Goal: Information Seeking & Learning: Learn about a topic

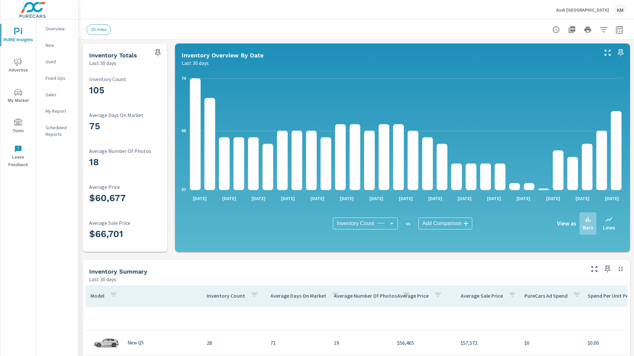
click at [57, 45] on p "New" at bounding box center [59, 45] width 27 height 7
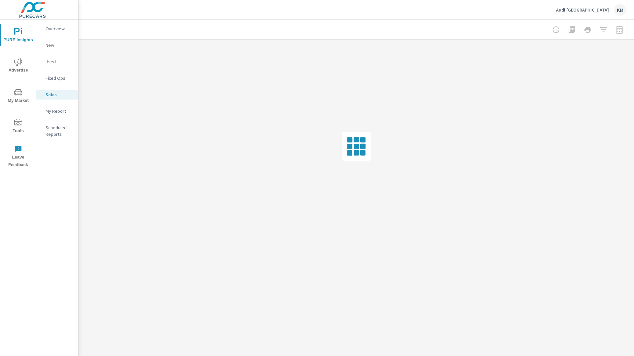
click at [59, 62] on p "Used" at bounding box center [59, 61] width 27 height 7
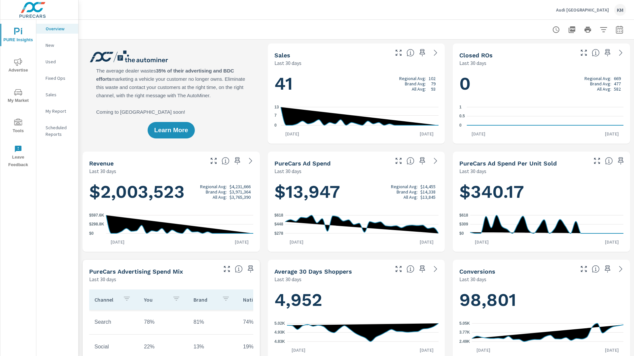
click at [57, 45] on p "New" at bounding box center [59, 45] width 27 height 7
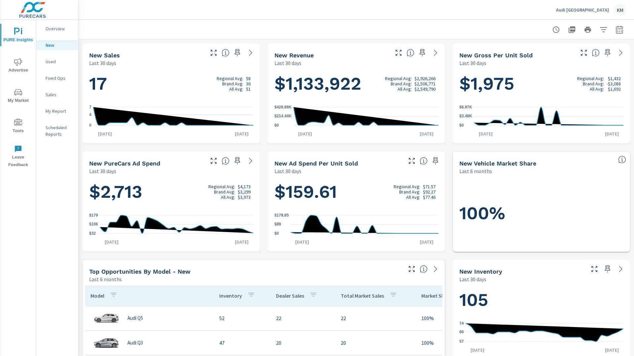
click at [57, 45] on p "New" at bounding box center [59, 45] width 27 height 7
click at [57, 62] on p "Used" at bounding box center [59, 61] width 27 height 7
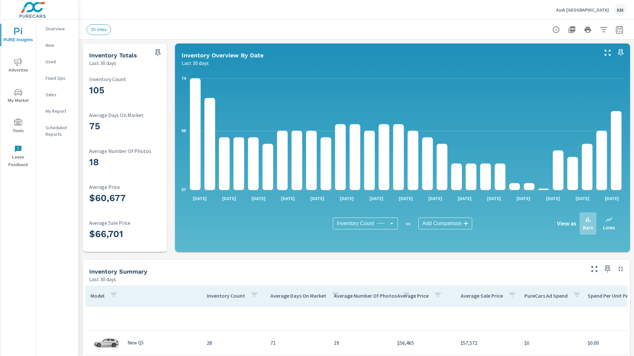
click at [57, 45] on p "New" at bounding box center [59, 45] width 27 height 7
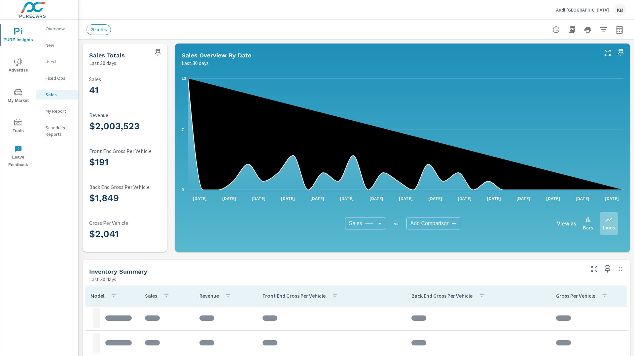
click at [57, 45] on p "New" at bounding box center [59, 45] width 27 height 7
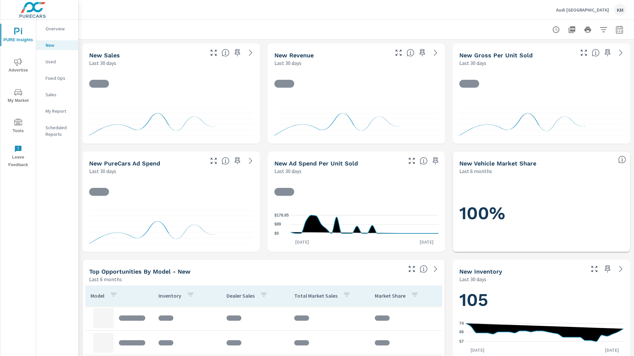
click at [57, 62] on p "Used" at bounding box center [59, 61] width 27 height 7
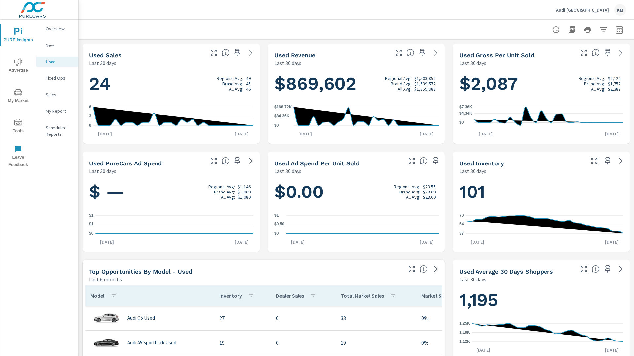
click at [57, 45] on p "New" at bounding box center [59, 45] width 27 height 7
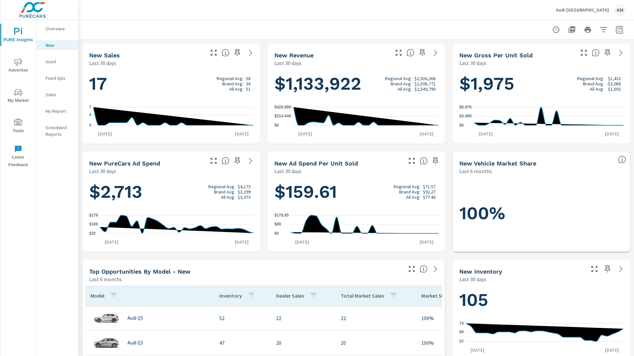
click at [57, 45] on p "New" at bounding box center [59, 45] width 27 height 7
click at [57, 62] on p "Used" at bounding box center [59, 61] width 27 height 7
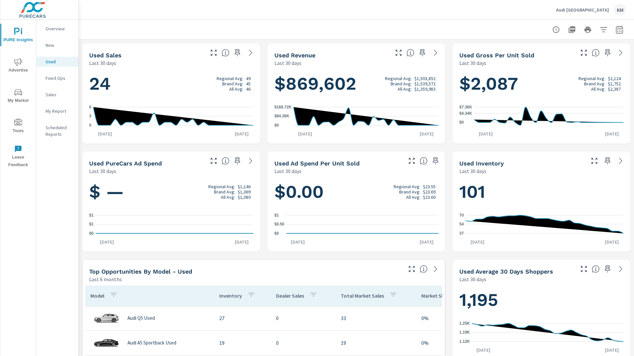
click at [57, 45] on p "New" at bounding box center [59, 45] width 27 height 7
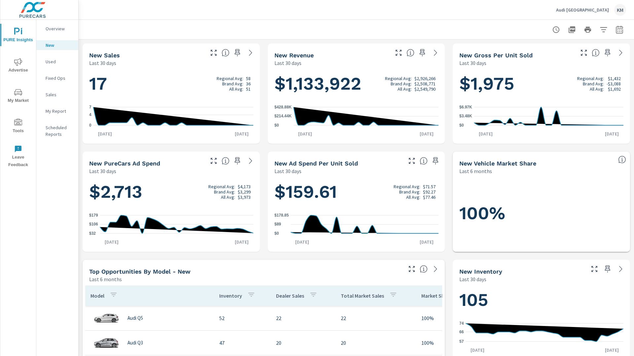
click at [57, 45] on p "New" at bounding box center [59, 45] width 27 height 7
click at [57, 62] on p "Used" at bounding box center [59, 61] width 27 height 7
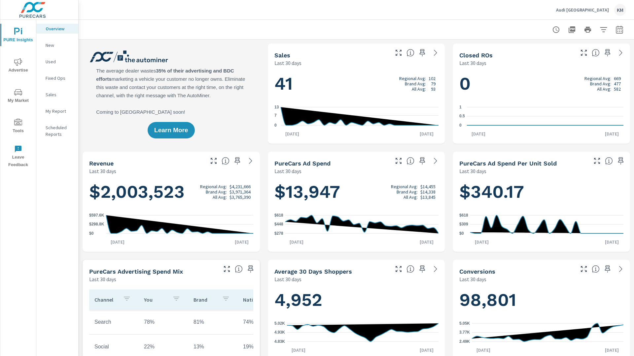
click at [57, 45] on p "New" at bounding box center [59, 45] width 27 height 7
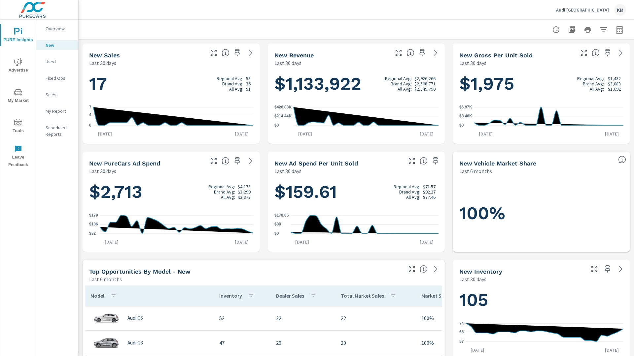
click at [57, 45] on p "New" at bounding box center [59, 45] width 27 height 7
click at [57, 62] on p "Used" at bounding box center [59, 61] width 27 height 7
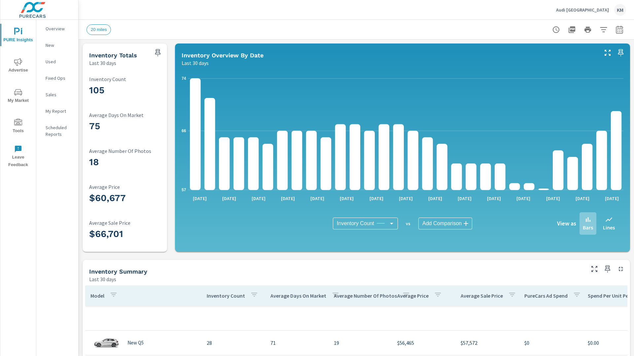
click at [57, 45] on p "New" at bounding box center [59, 45] width 27 height 7
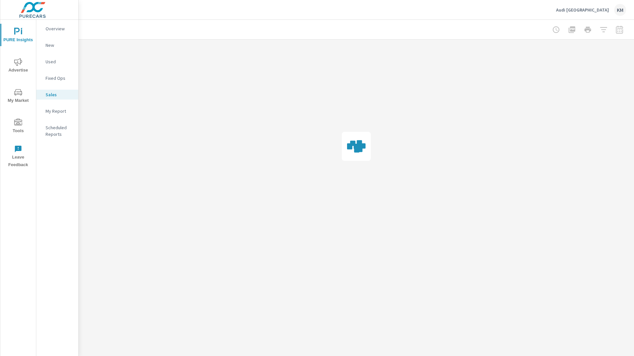
click at [59, 62] on p "Used" at bounding box center [59, 61] width 27 height 7
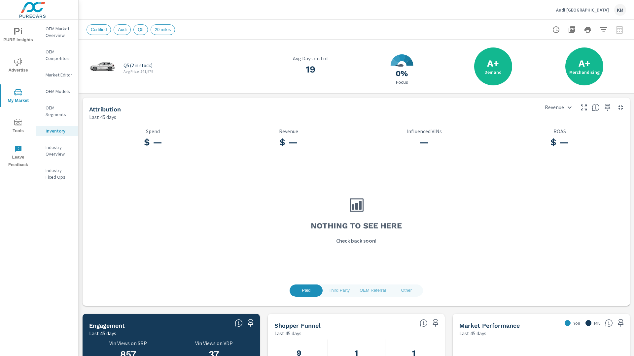
scroll to position [33, 0]
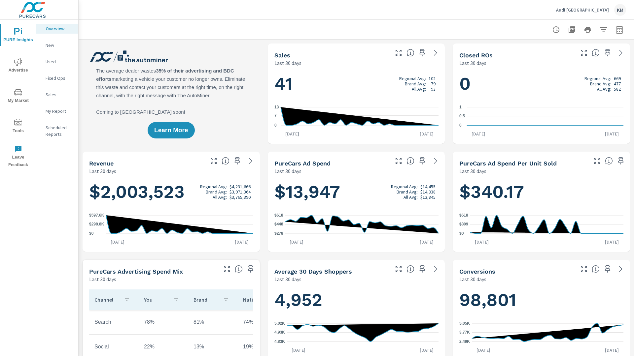
click at [57, 45] on p "New" at bounding box center [59, 45] width 27 height 7
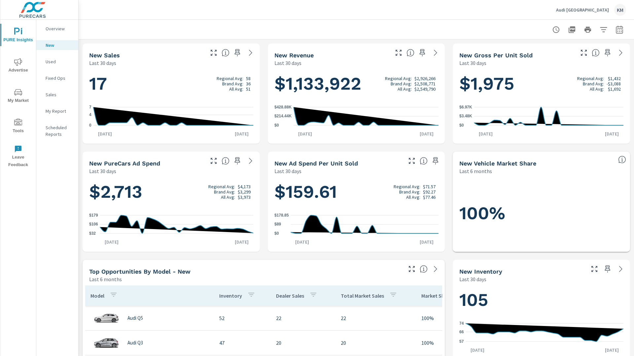
click at [57, 45] on p "New" at bounding box center [59, 45] width 27 height 7
click at [57, 62] on p "Used" at bounding box center [59, 61] width 27 height 7
